Goal: Task Accomplishment & Management: Manage account settings

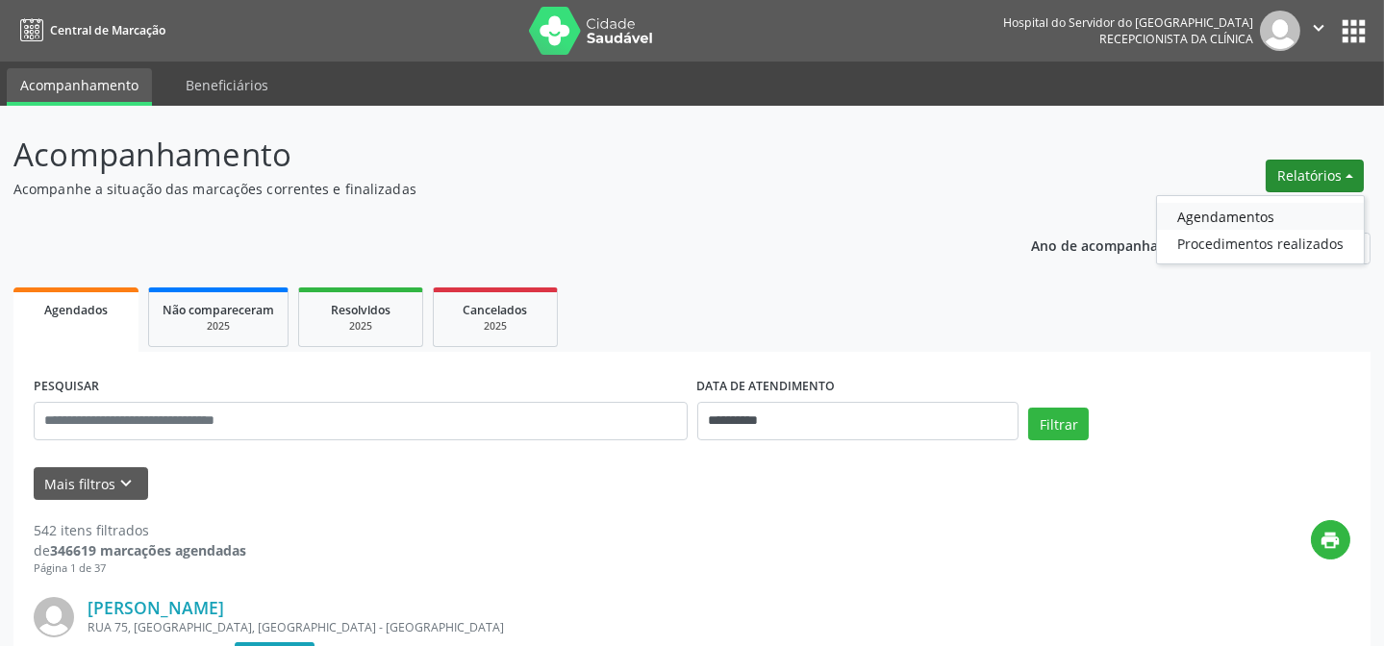
click at [1180, 210] on link "Agendamentos" at bounding box center [1260, 216] width 207 height 27
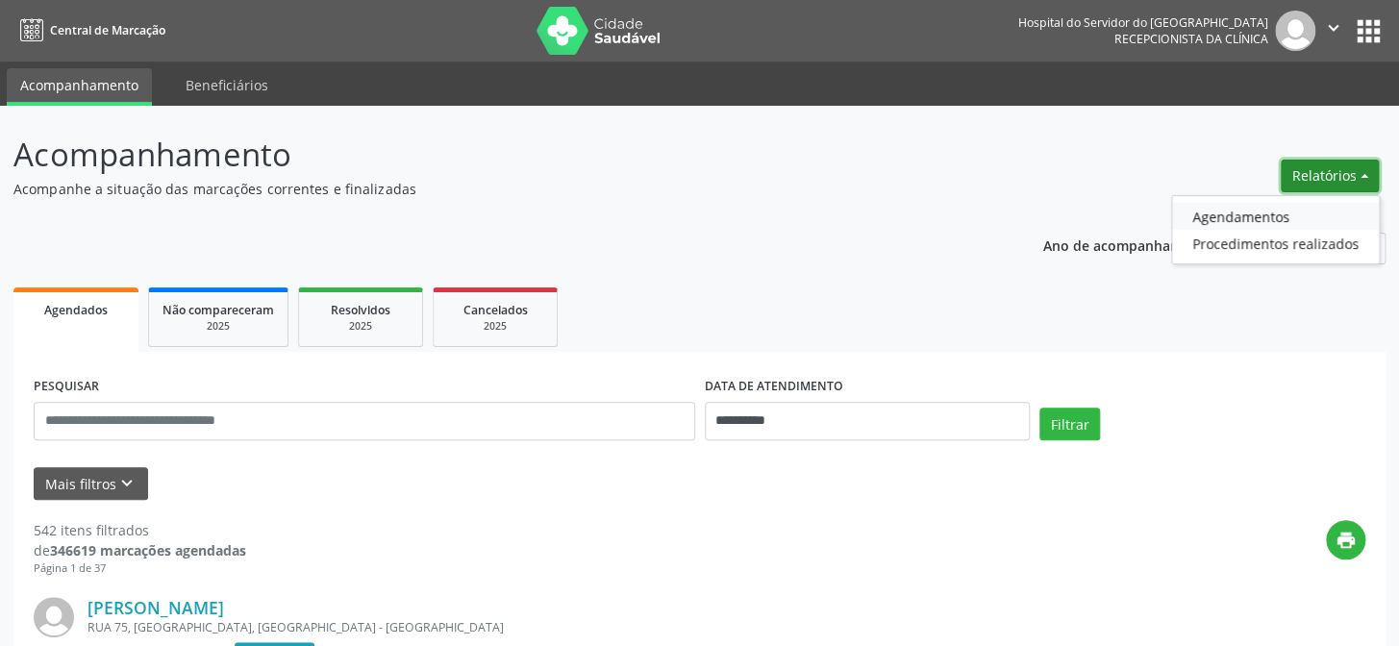
select select "*"
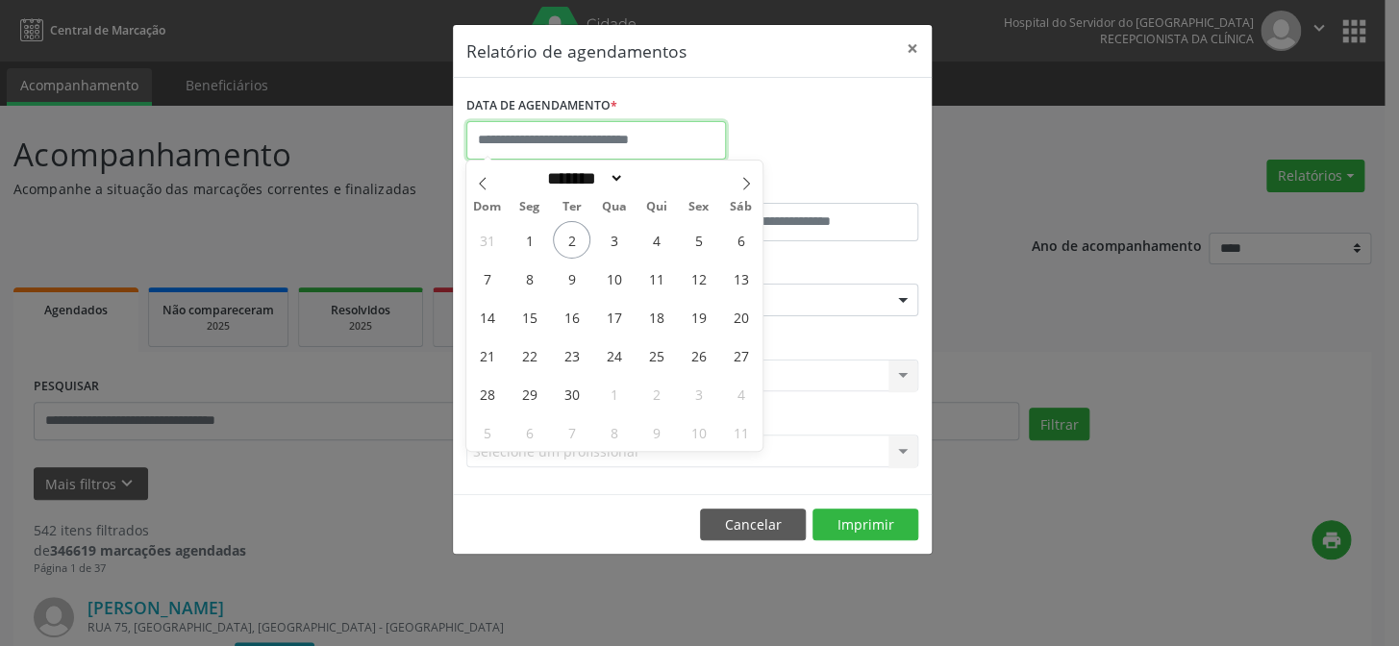
click at [519, 136] on input "text" at bounding box center [596, 140] width 260 height 38
click at [528, 134] on input "text" at bounding box center [596, 140] width 260 height 38
click at [583, 251] on span "2" at bounding box center [572, 240] width 38 height 38
type input "**********"
click at [571, 227] on span "2" at bounding box center [572, 240] width 38 height 38
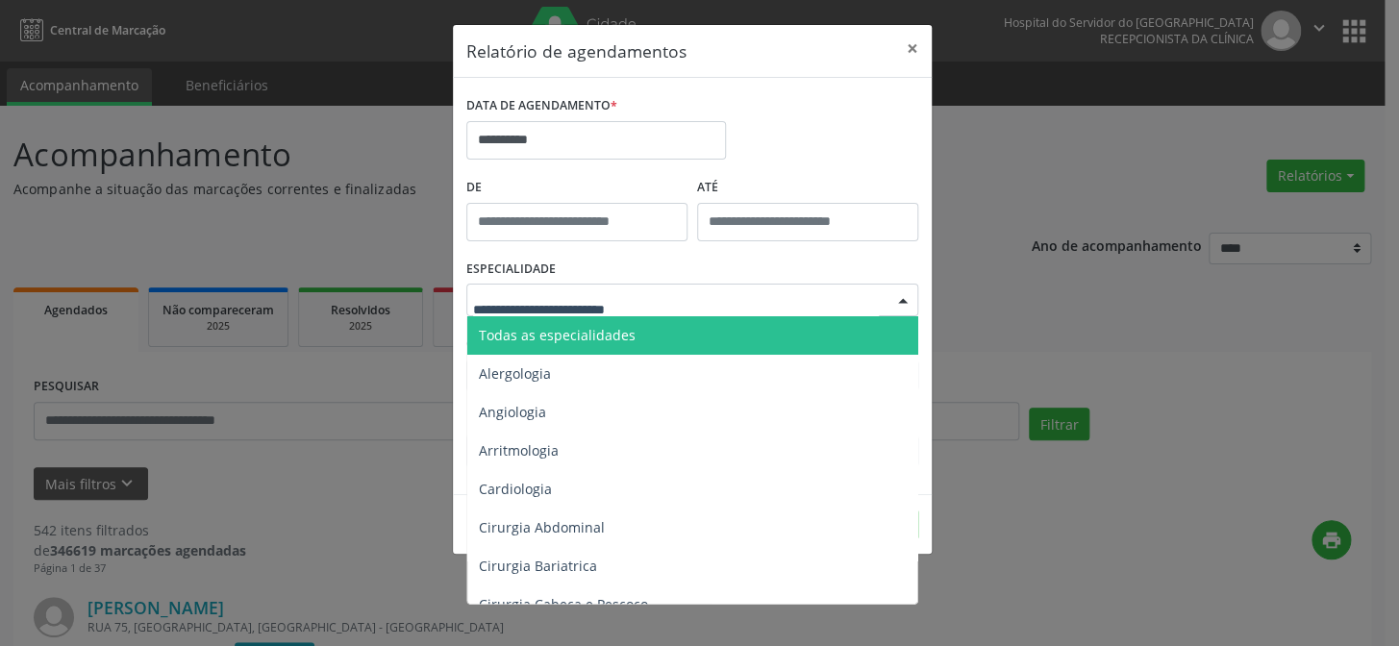
click at [550, 339] on span "Todas as especialidades" at bounding box center [557, 335] width 157 height 18
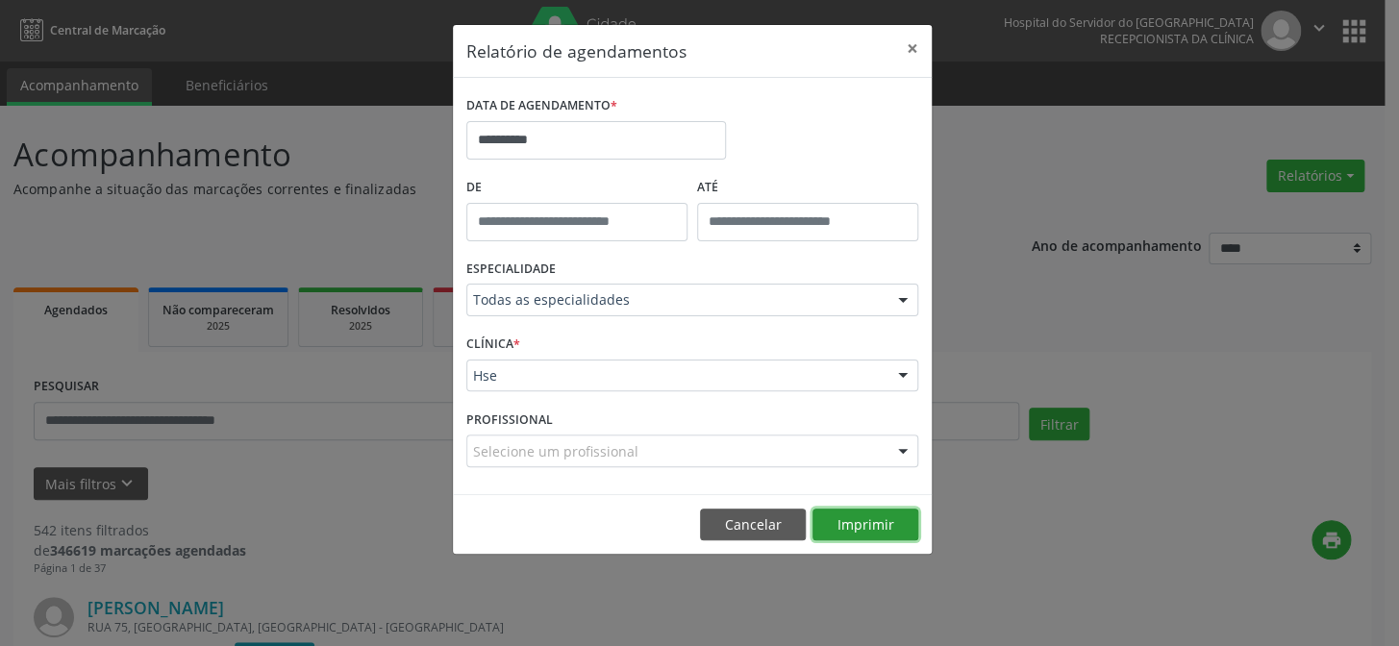
click at [856, 521] on button "Imprimir" at bounding box center [866, 525] width 106 height 33
click at [903, 49] on button "×" at bounding box center [912, 48] width 38 height 47
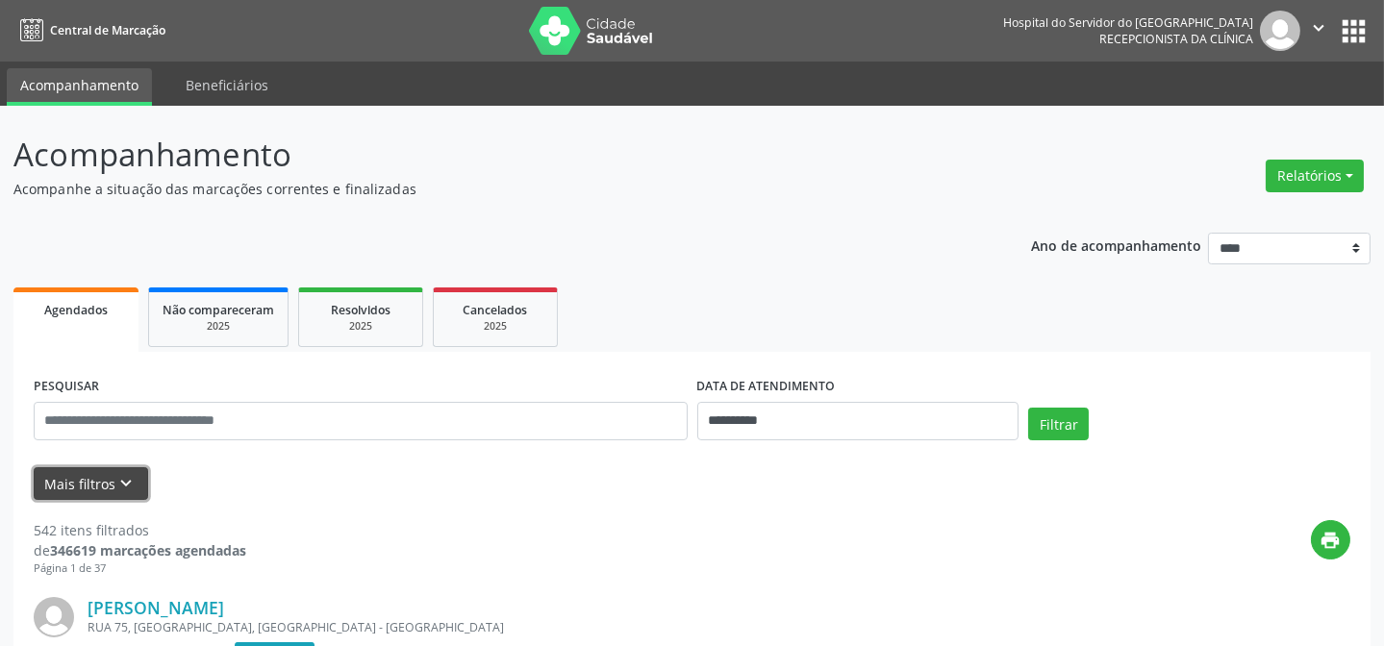
click at [122, 495] on button "Mais filtros keyboard_arrow_down" at bounding box center [91, 484] width 114 height 34
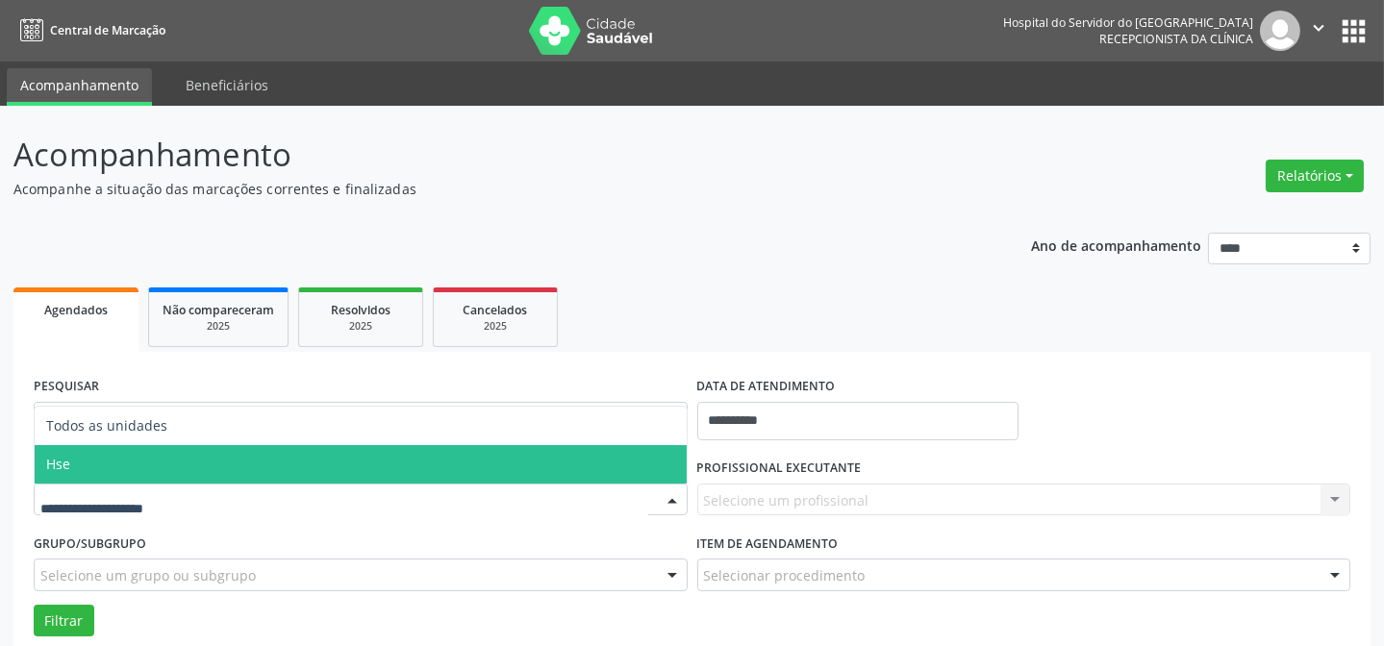
click at [192, 473] on span "Hse" at bounding box center [361, 464] width 652 height 38
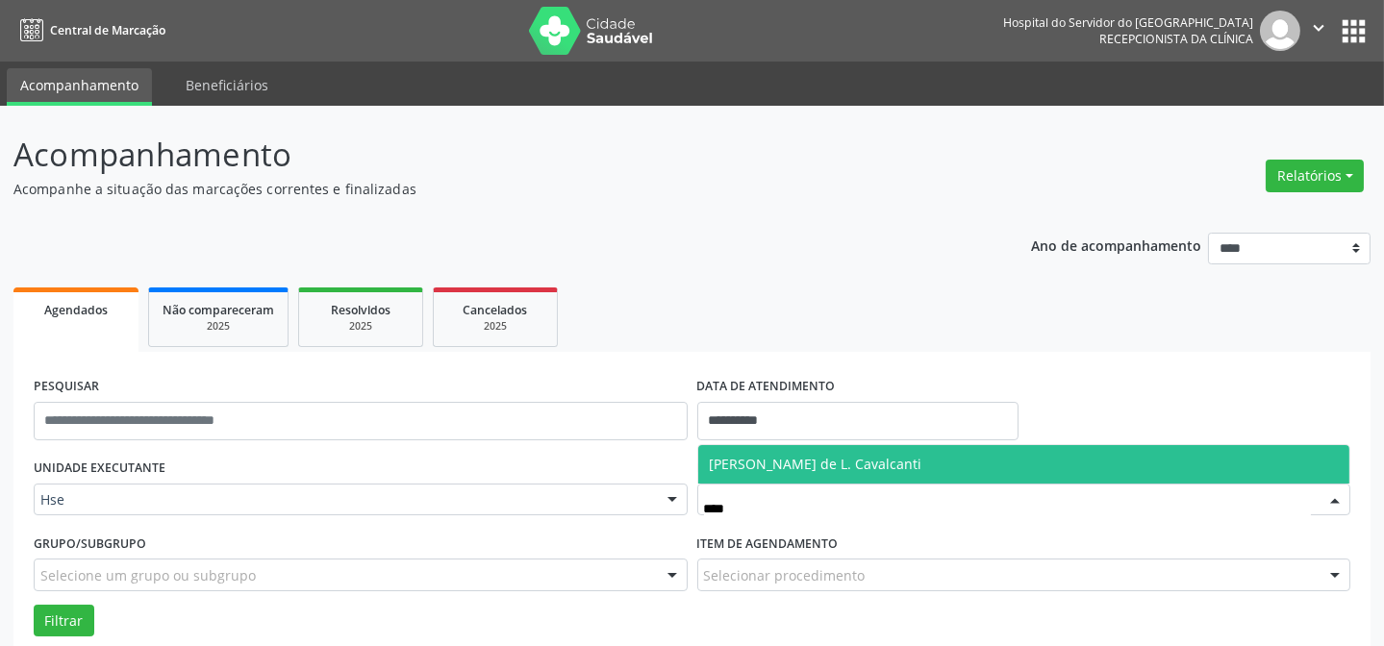
type input "*****"
drag, startPoint x: 761, startPoint y: 470, endPoint x: 286, endPoint y: 472, distance: 475.1
click at [760, 470] on span "[PERSON_NAME] de L. Cavalcanti" at bounding box center [816, 464] width 213 height 18
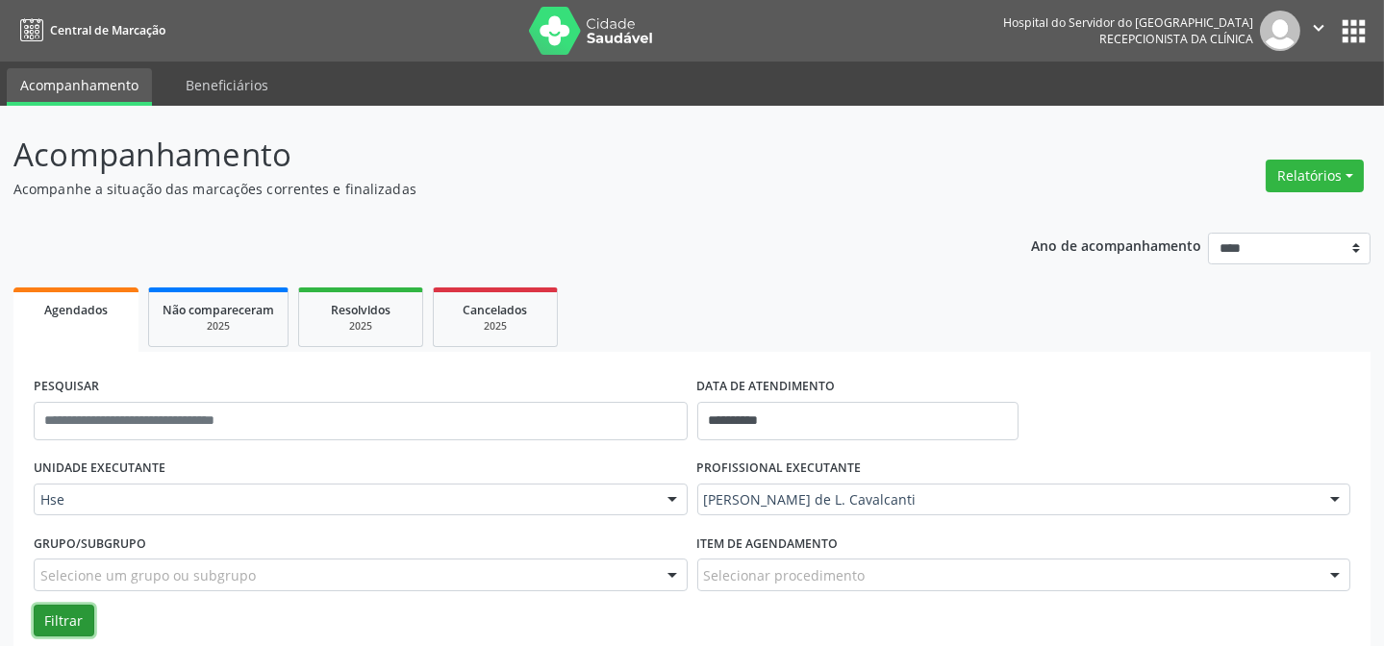
click at [68, 618] on button "Filtrar" at bounding box center [64, 621] width 61 height 33
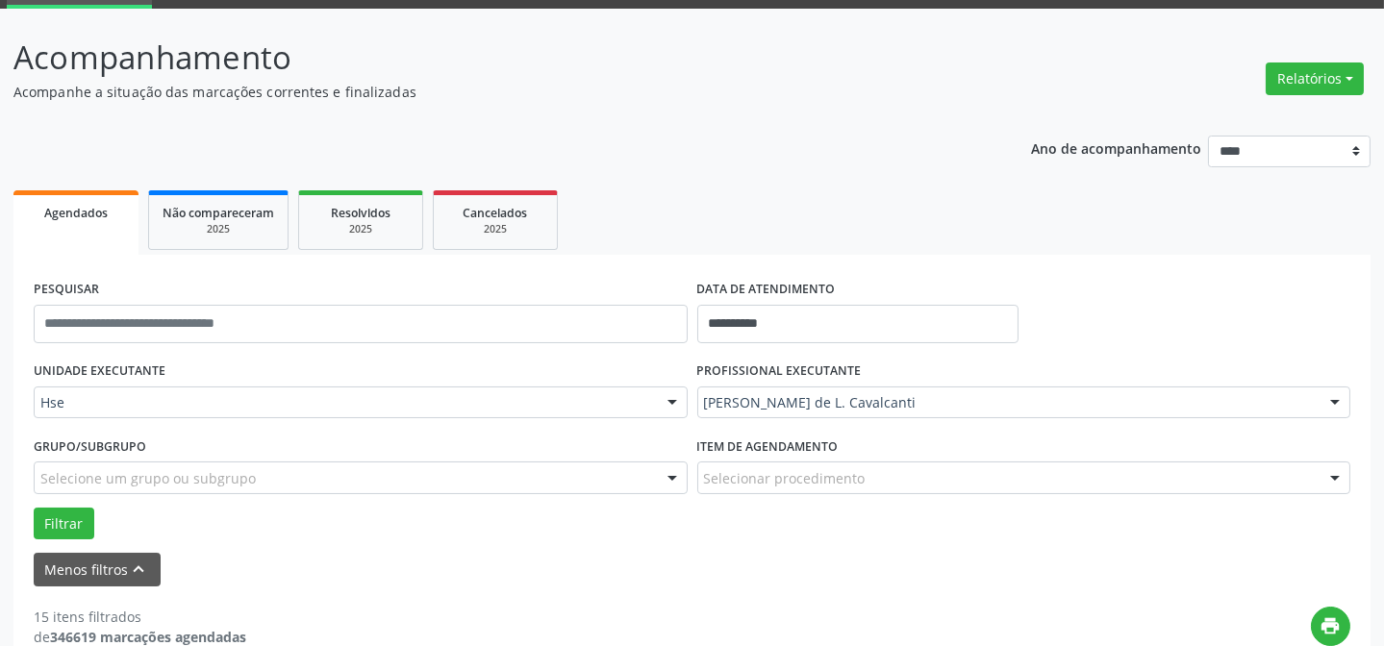
scroll to position [262, 0]
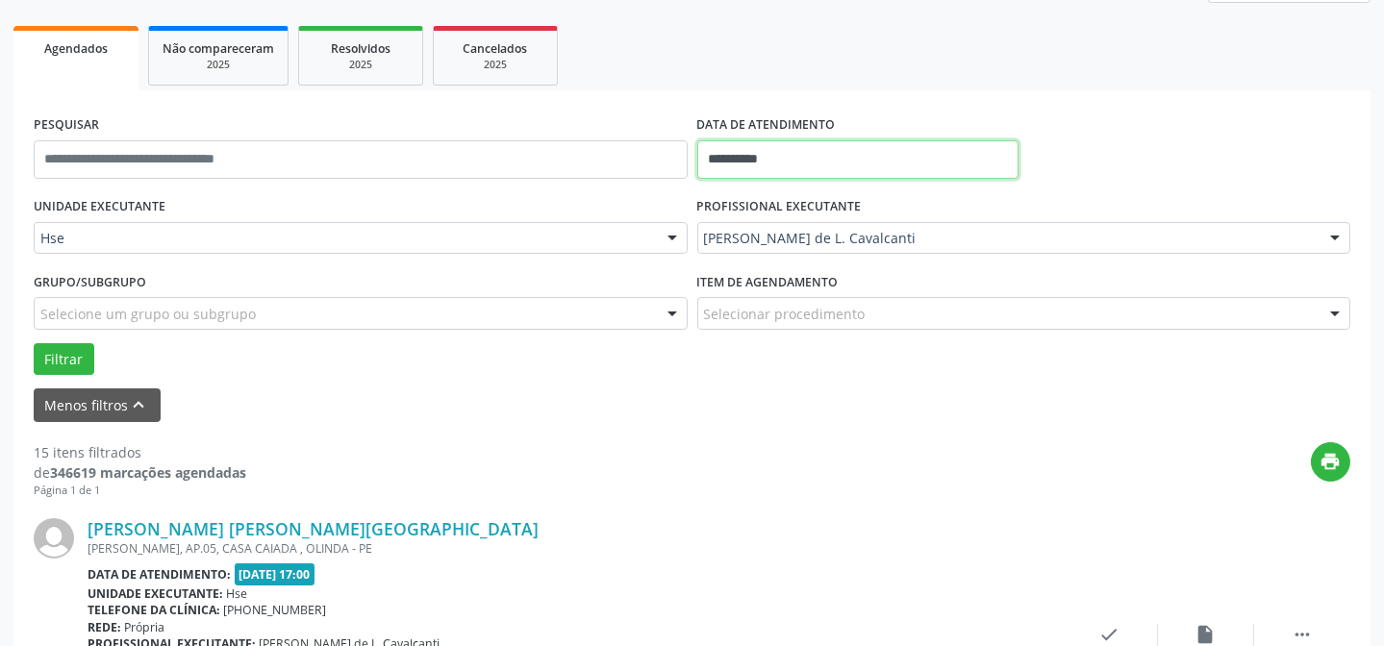
click at [853, 148] on input "**********" at bounding box center [858, 159] width 322 height 38
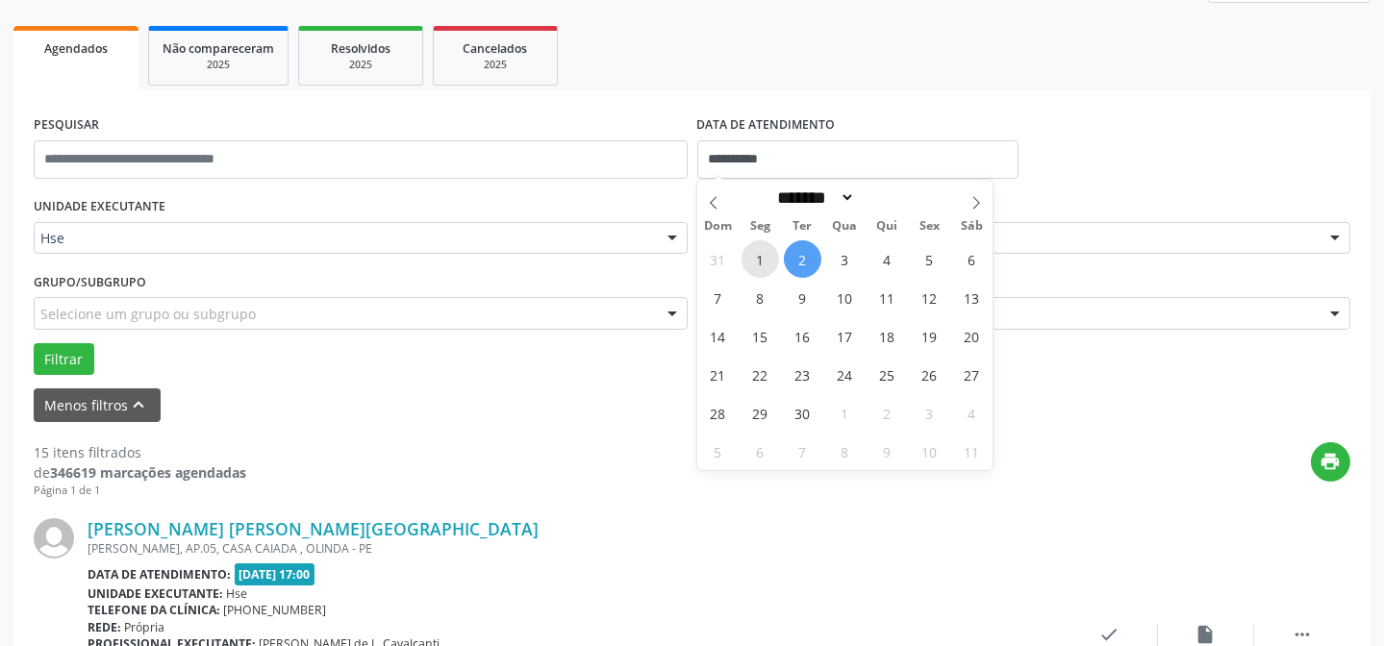
click at [762, 267] on span "1" at bounding box center [760, 259] width 38 height 38
type input "**********"
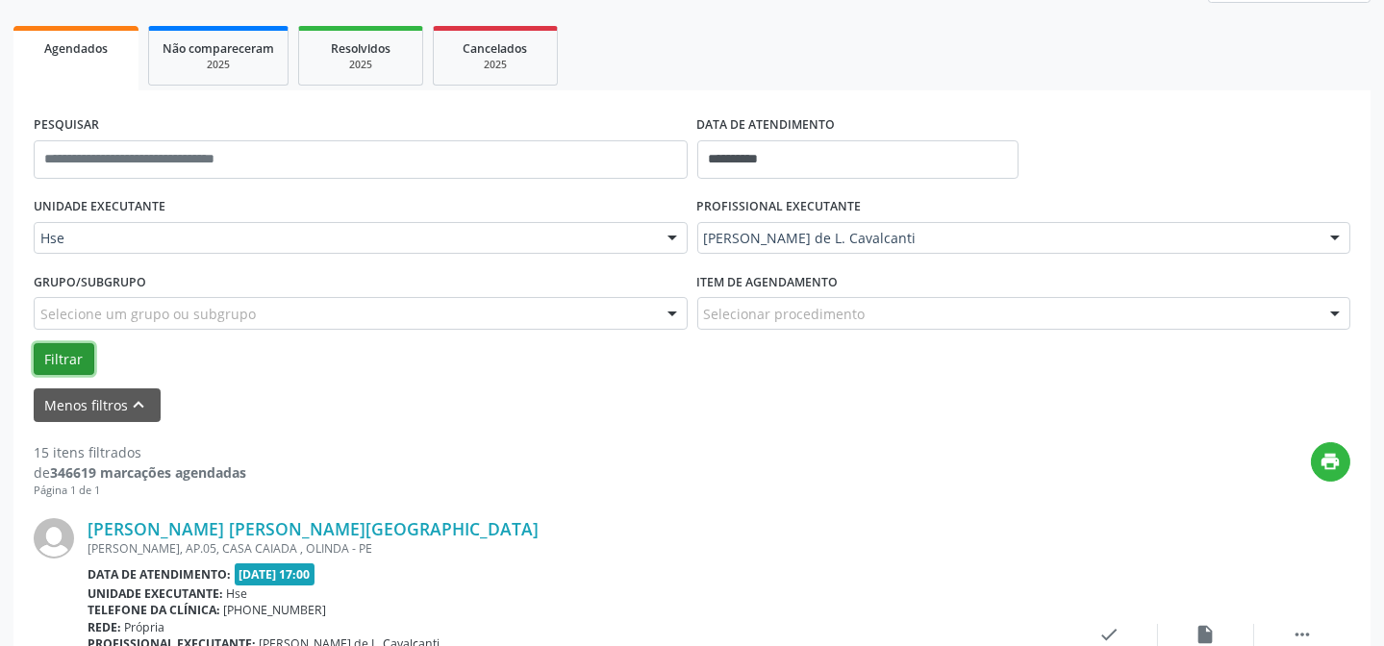
click at [53, 353] on button "Filtrar" at bounding box center [64, 359] width 61 height 33
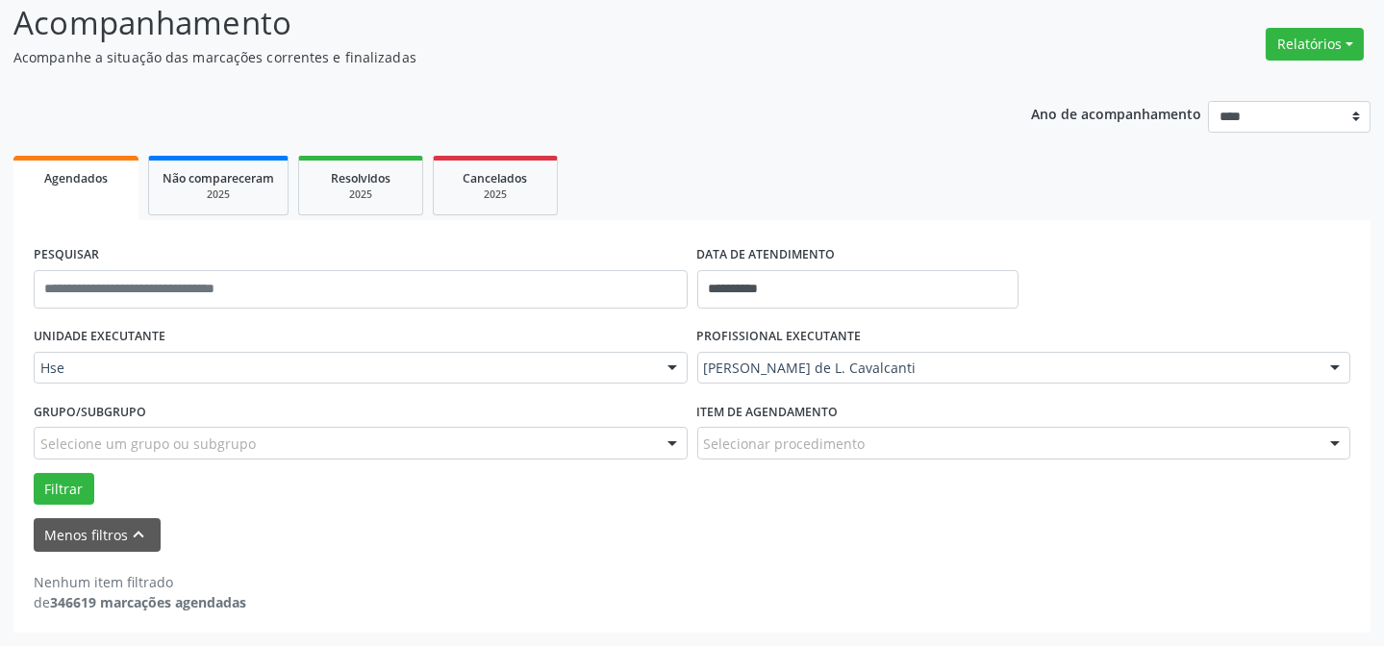
scroll to position [130, 0]
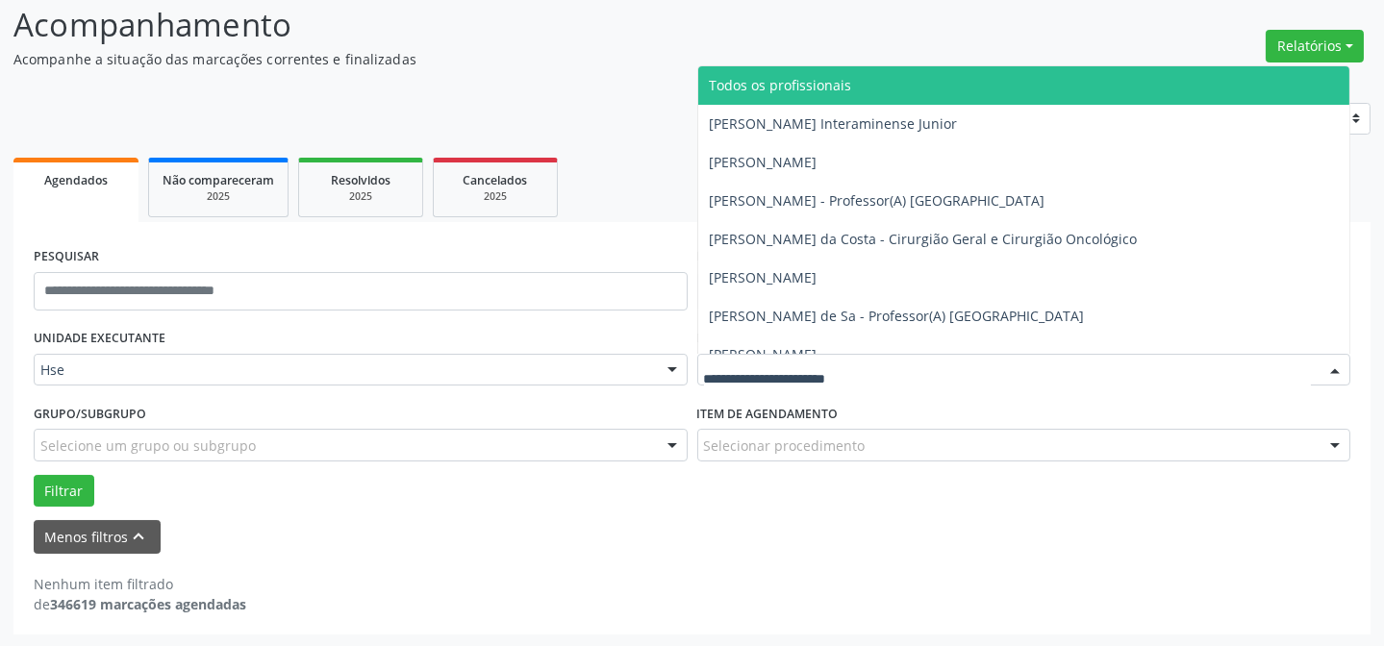
drag, startPoint x: 832, startPoint y: 356, endPoint x: 826, endPoint y: 365, distance: 11.2
click at [832, 357] on div at bounding box center [1024, 370] width 654 height 33
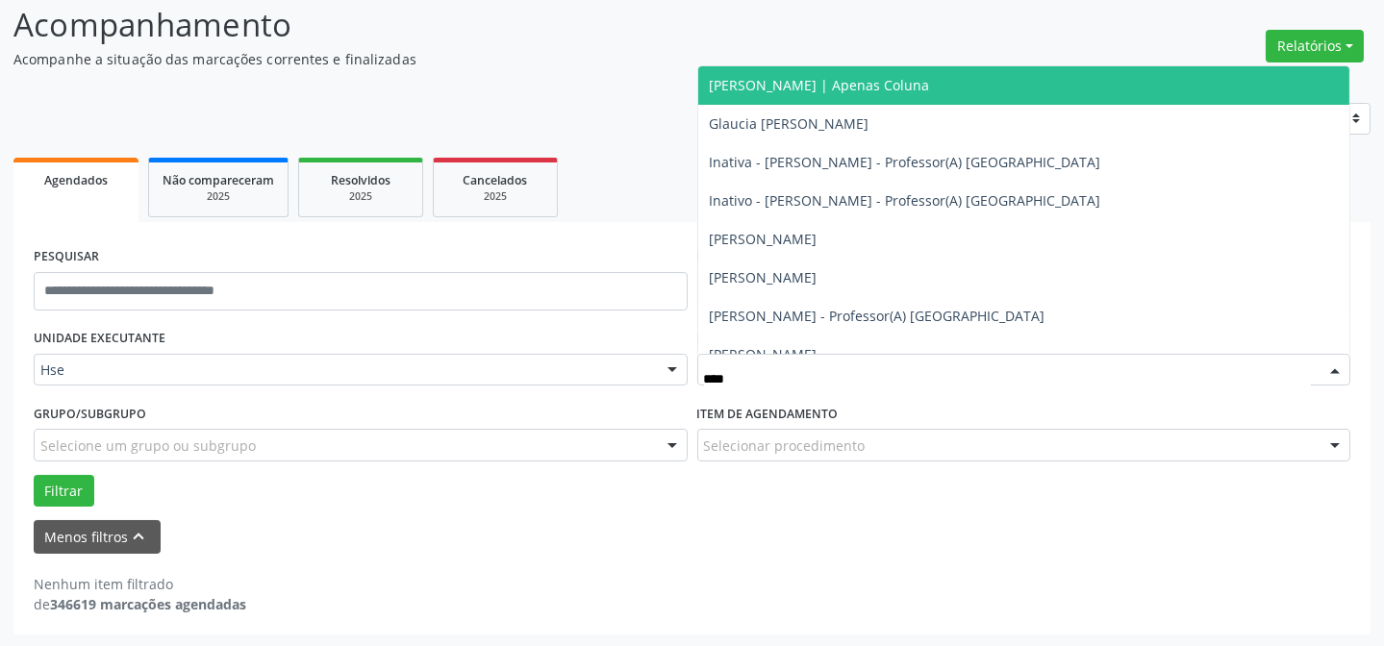
type input "*****"
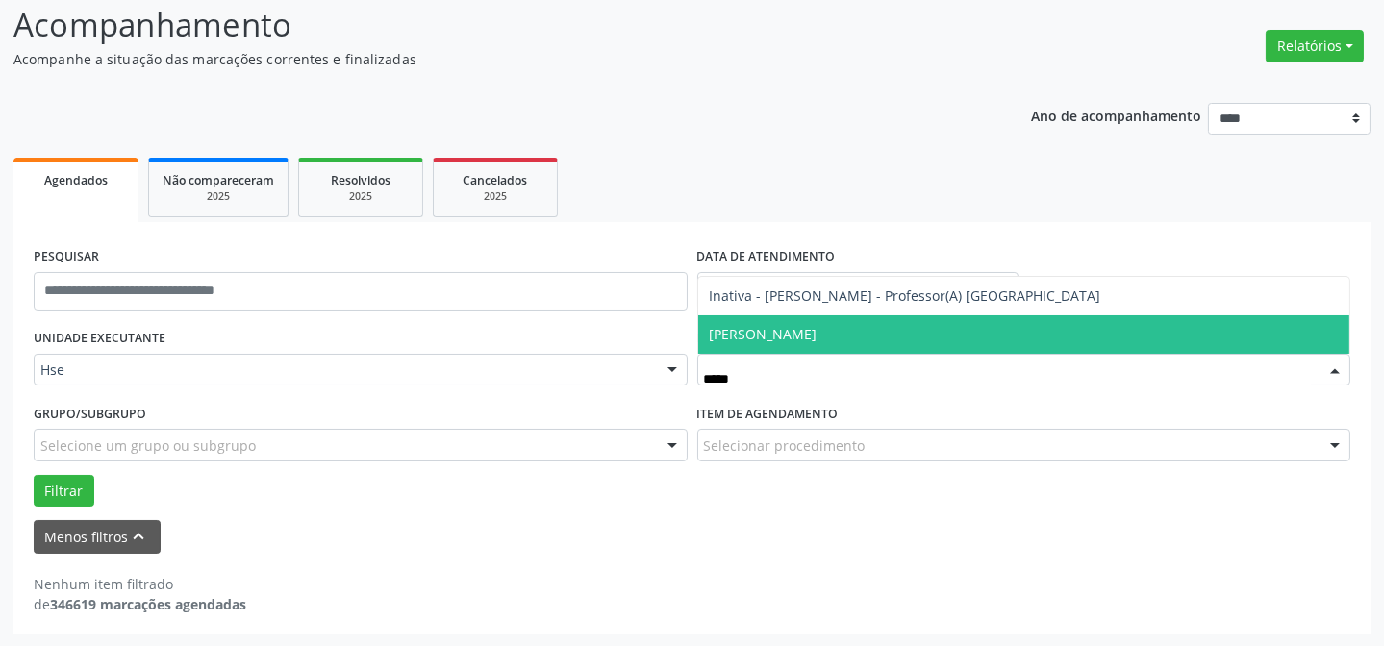
click at [761, 325] on span "[PERSON_NAME]" at bounding box center [764, 334] width 108 height 18
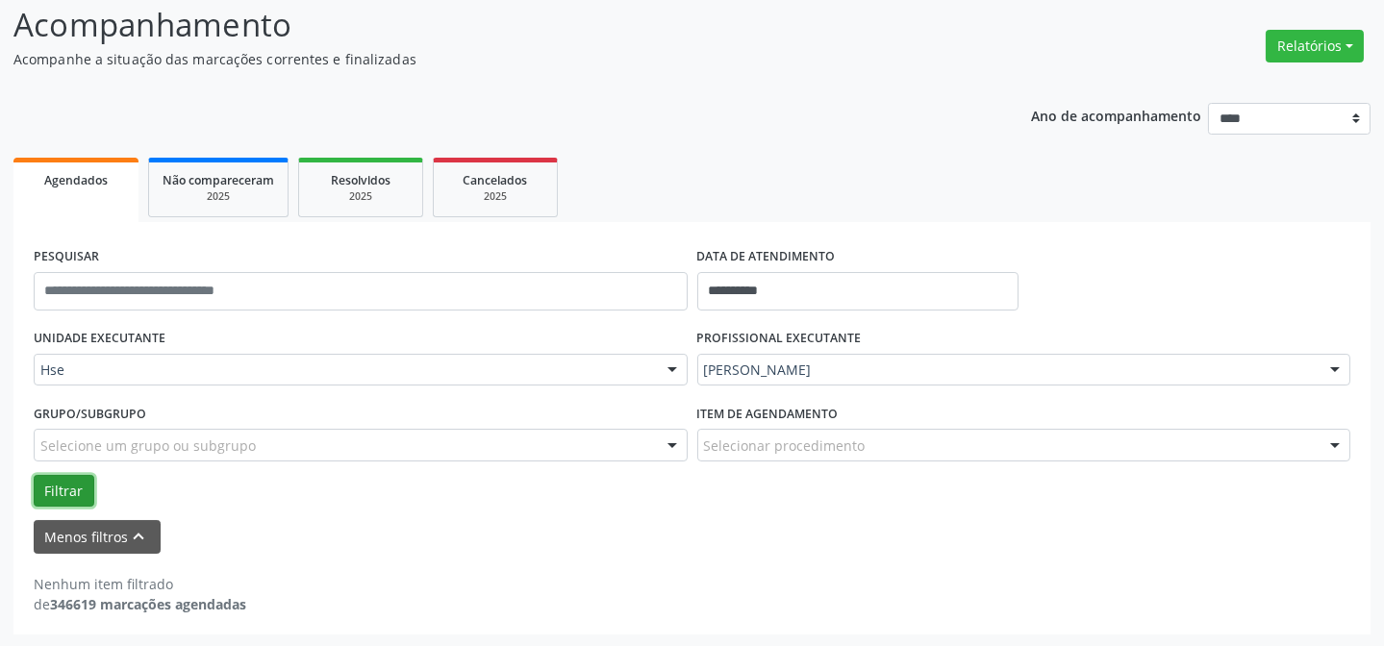
click at [79, 489] on button "Filtrar" at bounding box center [64, 491] width 61 height 33
